Goal: Task Accomplishment & Management: Use online tool/utility

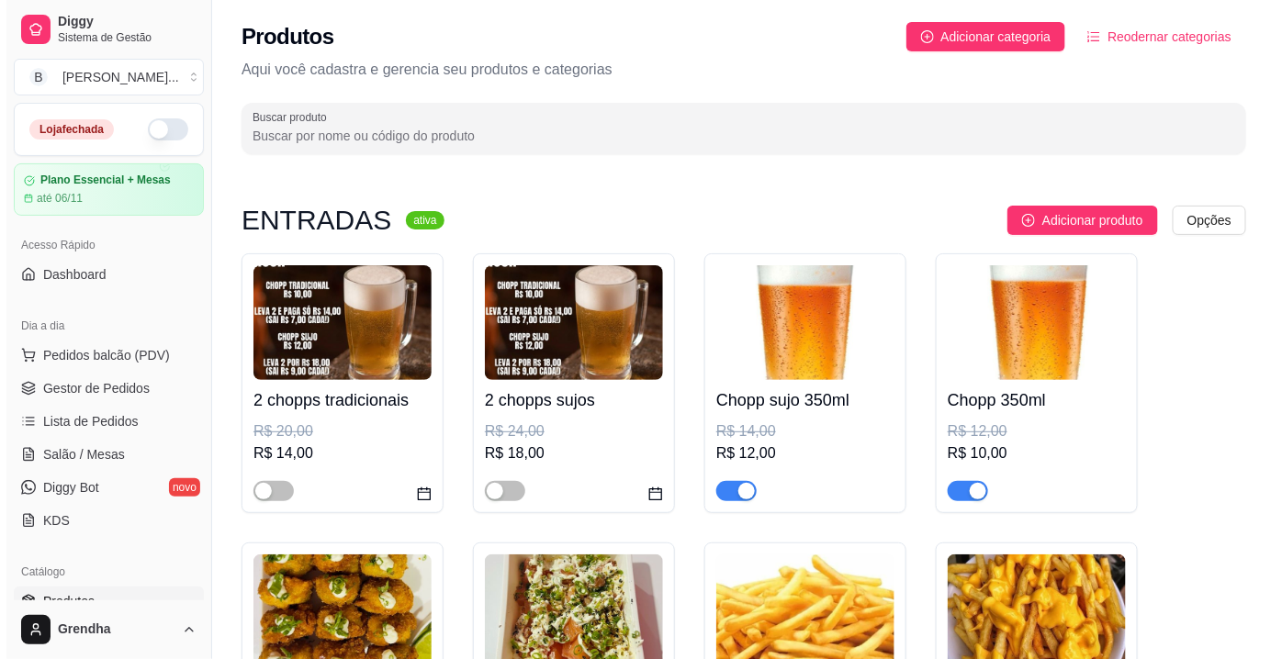
scroll to position [158, 0]
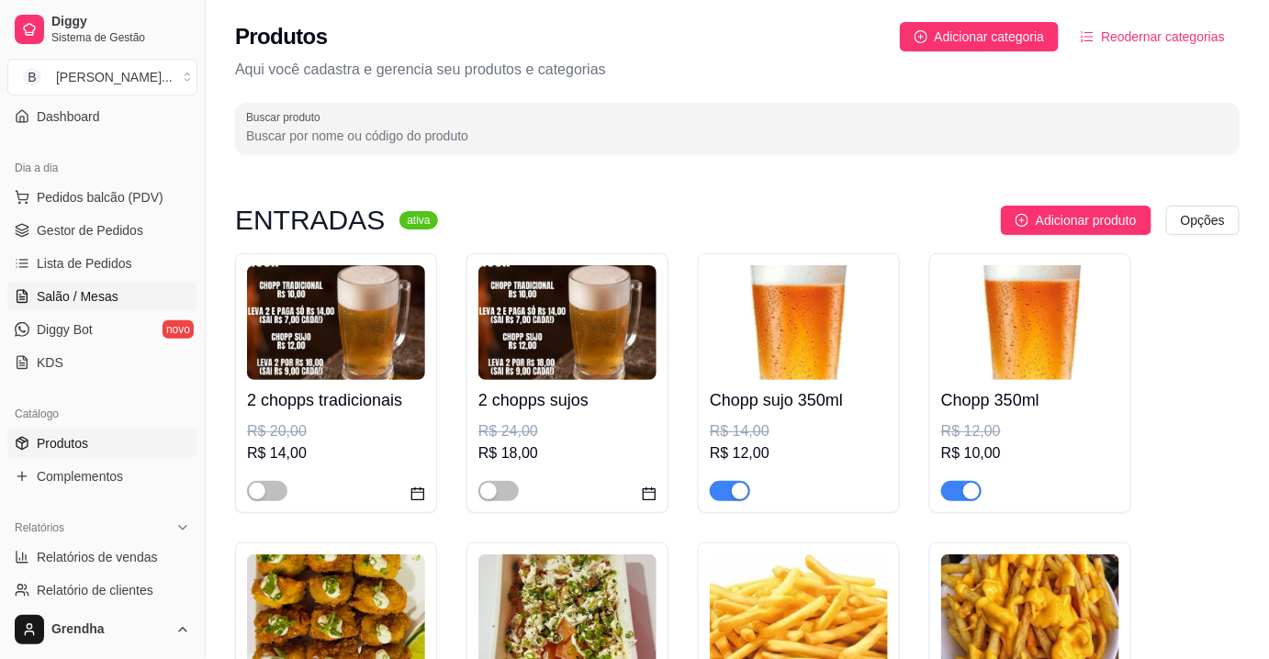
click at [92, 305] on link "Salão / Mesas" at bounding box center [102, 296] width 190 height 29
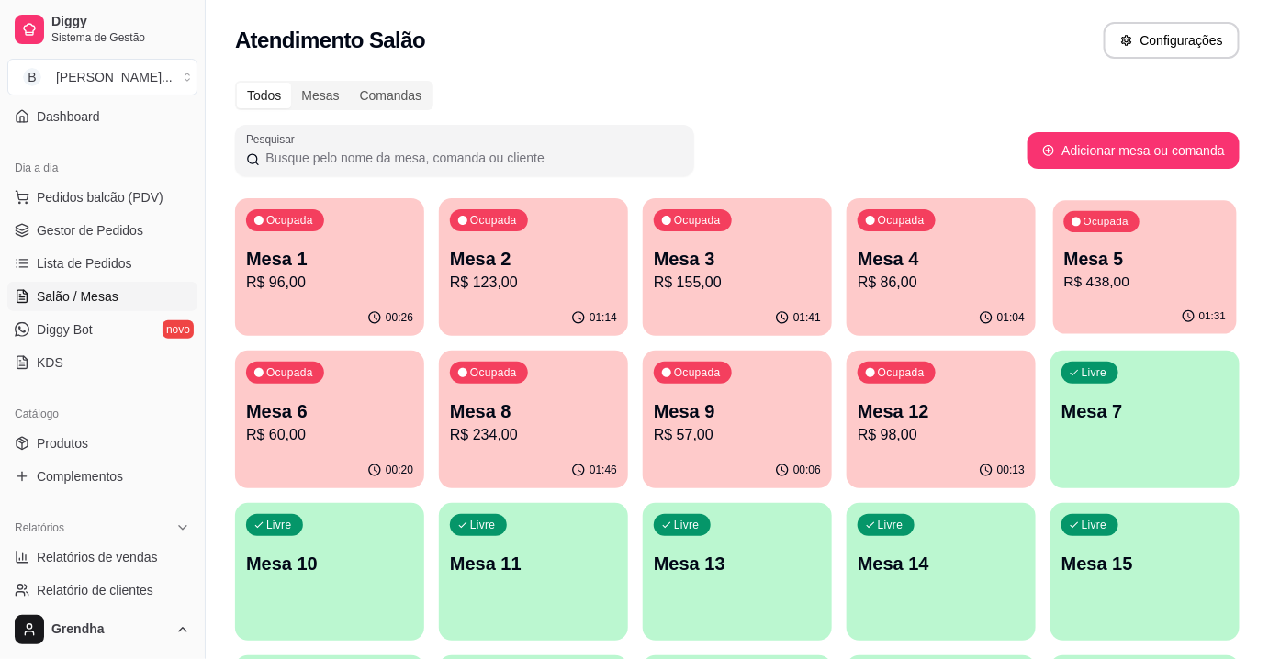
click at [1139, 267] on p "Mesa 5" at bounding box center [1145, 259] width 163 height 25
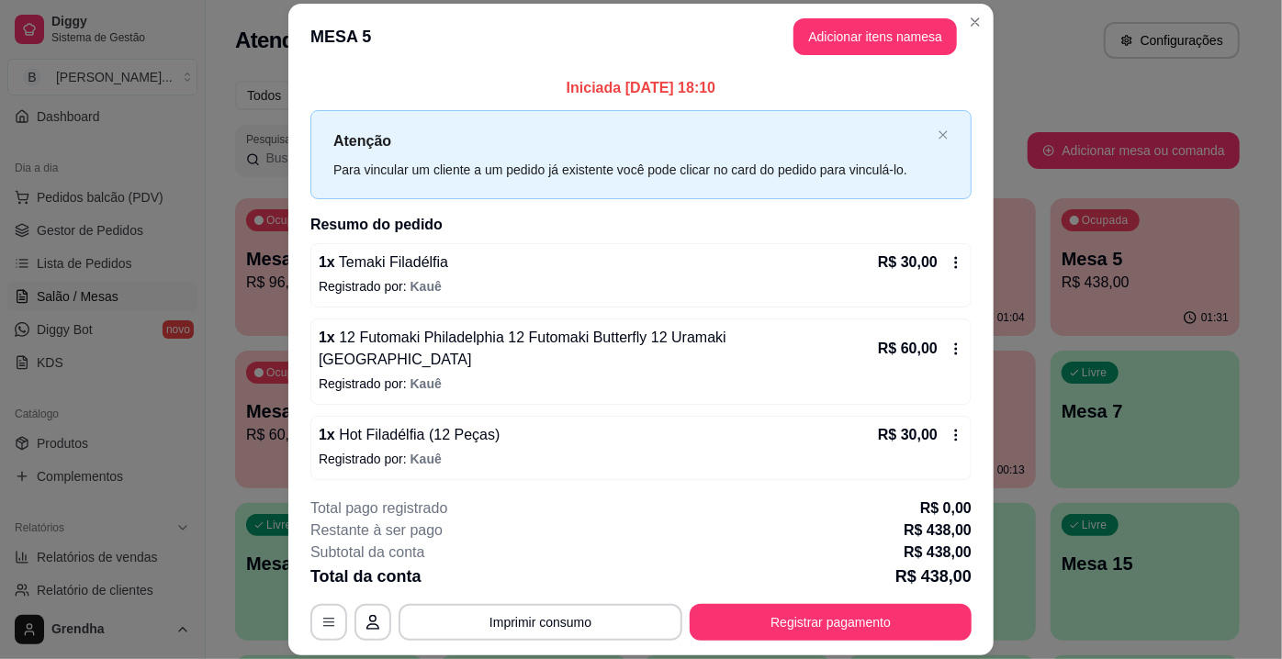
click at [934, 424] on div "R$ 30,00" at bounding box center [920, 435] width 85 height 22
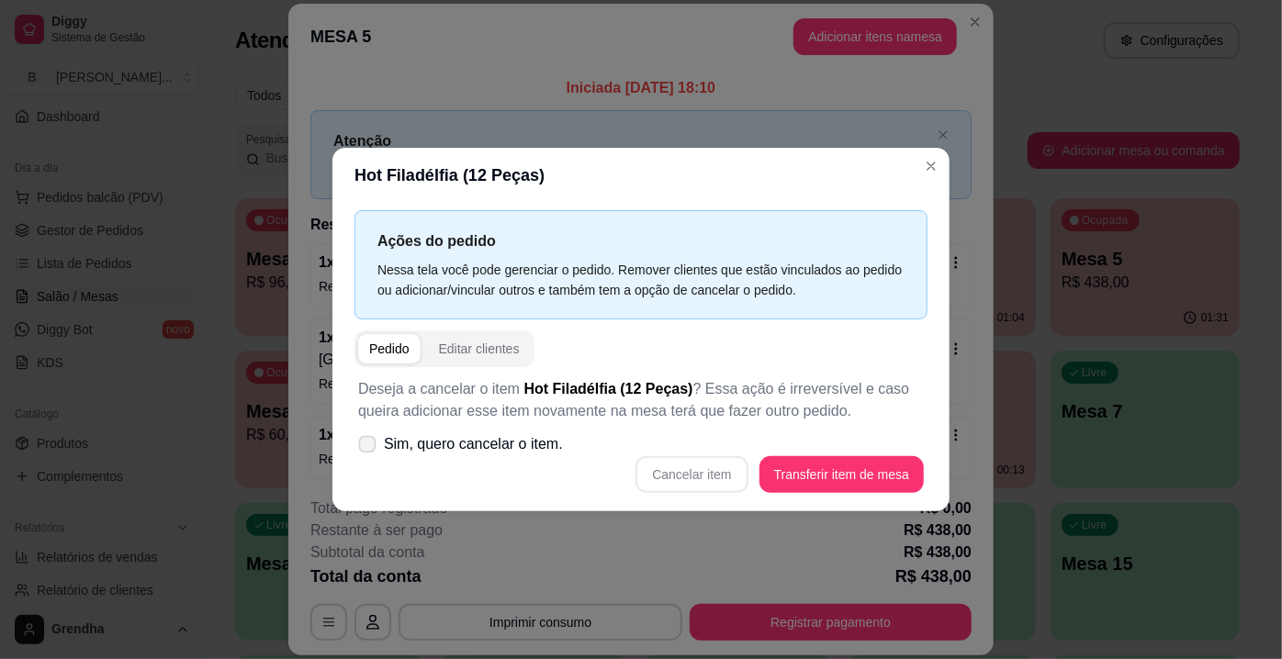
click at [384, 462] on label "Sim, quero cancelar o item." at bounding box center [460, 444] width 219 height 37
click at [369, 460] on input "Sim, quero cancelar o item." at bounding box center [363, 454] width 12 height 12
checkbox input "true"
click at [715, 476] on button "Cancelar item" at bounding box center [691, 475] width 109 height 36
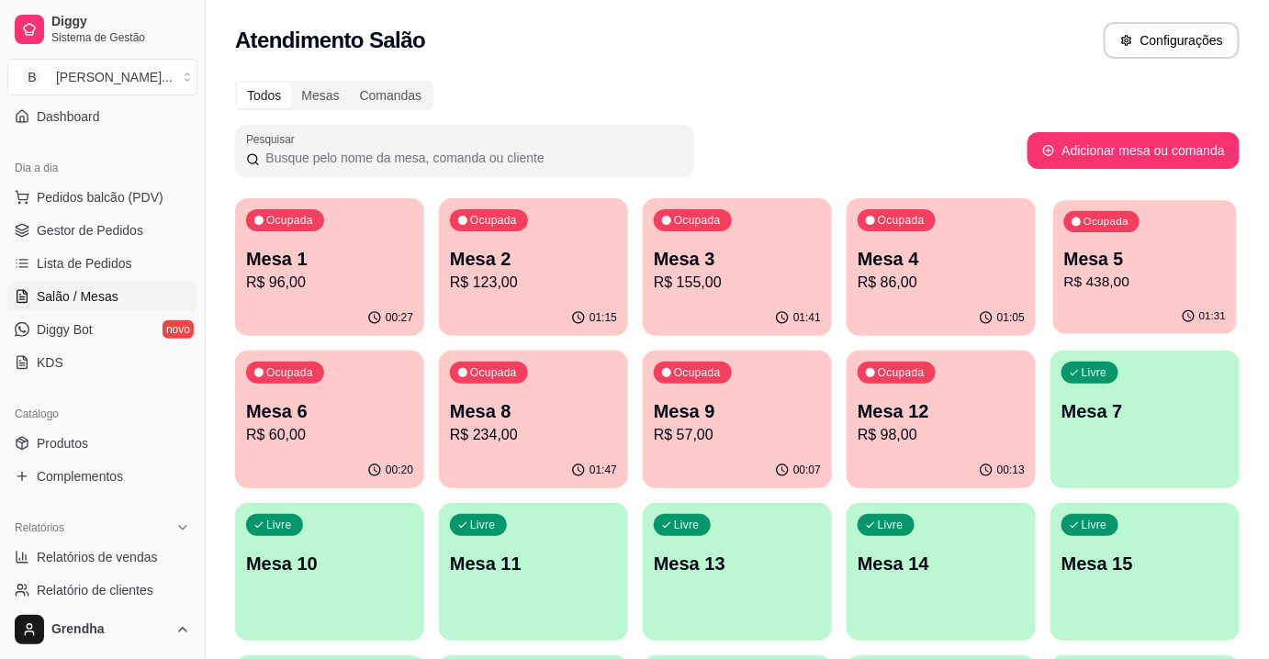
click at [1105, 254] on p "Mesa 5" at bounding box center [1145, 259] width 163 height 25
click at [1050, 89] on div "Todos Mesas Comandas" at bounding box center [737, 95] width 1005 height 29
